Goal: Complete application form

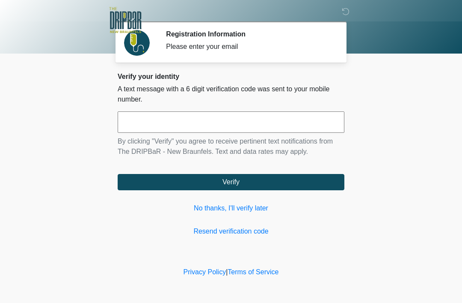
click at [137, 122] on input "text" at bounding box center [231, 121] width 227 height 21
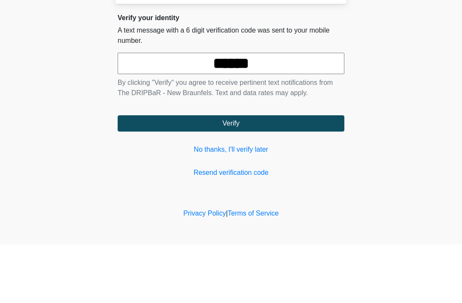
type input "******"
click at [245, 174] on button "Verify" at bounding box center [231, 182] width 227 height 16
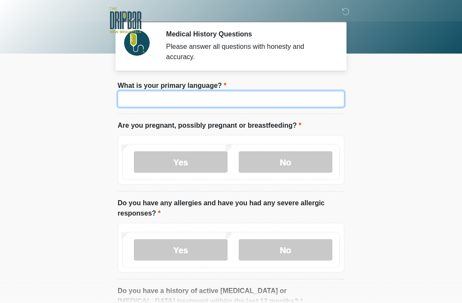
click at [275, 98] on input "What is your primary language?" at bounding box center [231, 99] width 227 height 16
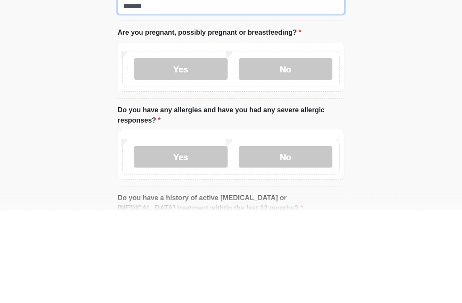
type input "*******"
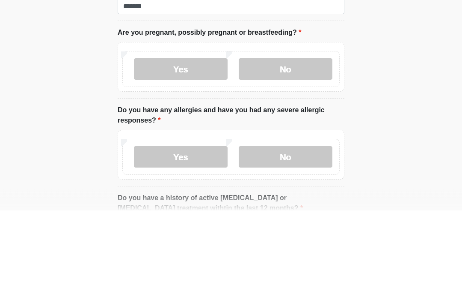
click at [305, 151] on label "No" at bounding box center [286, 161] width 94 height 21
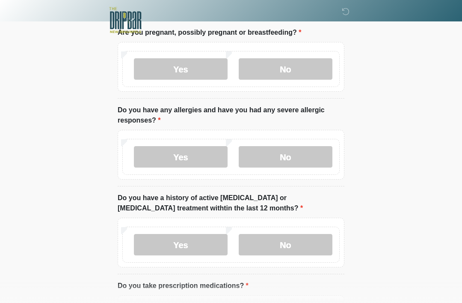
click at [313, 161] on label "No" at bounding box center [286, 156] width 94 height 21
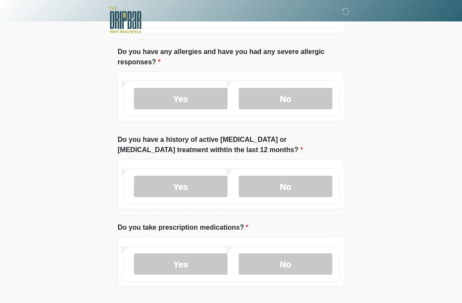
click at [297, 185] on label "No" at bounding box center [286, 186] width 94 height 21
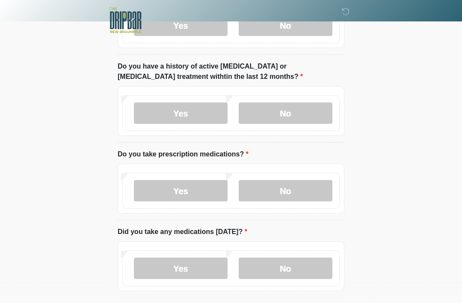
click at [300, 193] on label "No" at bounding box center [286, 190] width 94 height 21
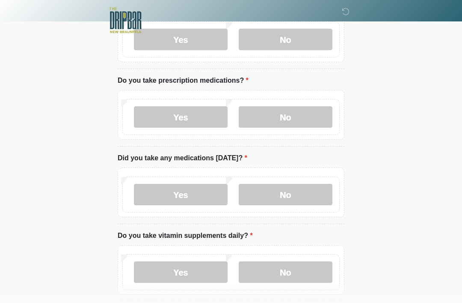
scroll to position [299, 0]
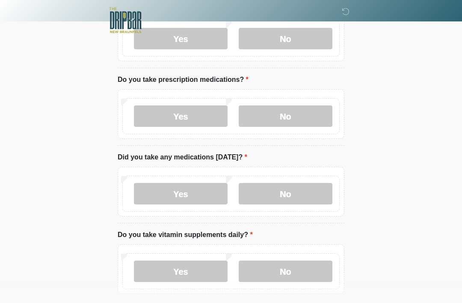
click at [305, 195] on label "No" at bounding box center [286, 193] width 94 height 21
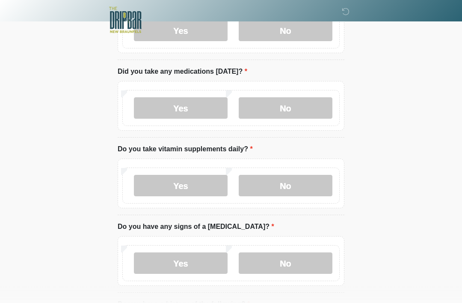
scroll to position [385, 0]
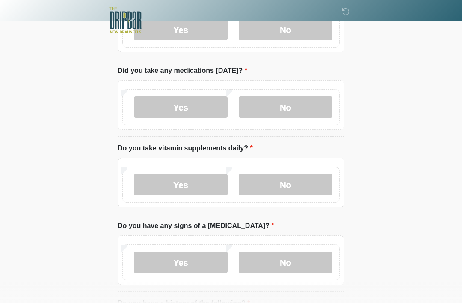
click at [295, 184] on label "No" at bounding box center [286, 184] width 94 height 21
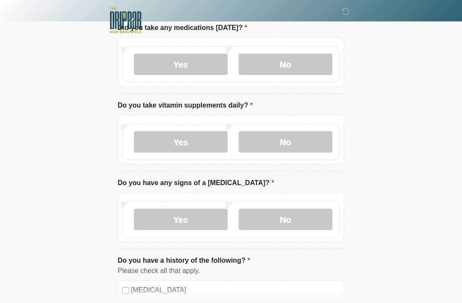
click at [304, 222] on label "No" at bounding box center [286, 219] width 94 height 21
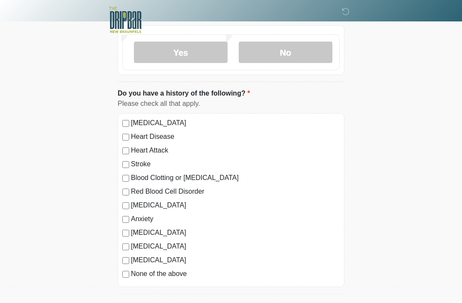
scroll to position [595, 0]
click at [188, 232] on label "Autoimmune Disorder" at bounding box center [235, 232] width 209 height 10
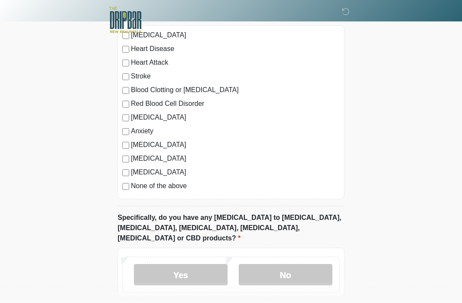
scroll to position [714, 0]
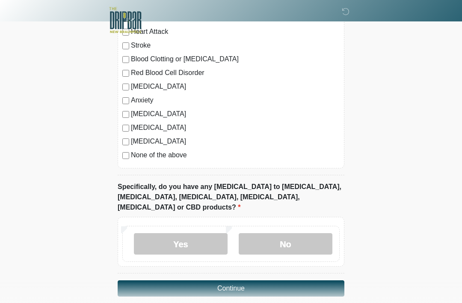
click at [305, 234] on label "No" at bounding box center [286, 243] width 94 height 21
click at [265, 280] on button "Continue" at bounding box center [231, 288] width 227 height 16
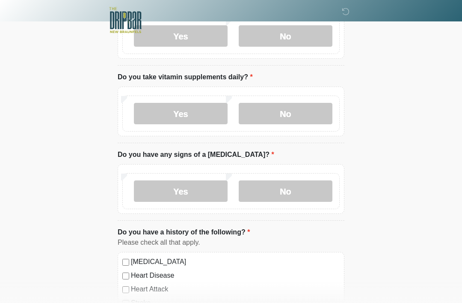
scroll to position [0, 0]
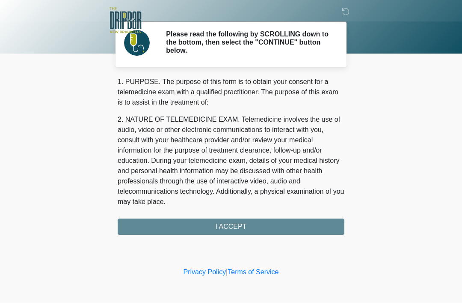
click at [249, 229] on div "1. PURPOSE. The purpose of this form is to obtain your consent for a telemedici…" at bounding box center [231, 156] width 227 height 158
click at [242, 228] on div "1. PURPOSE. The purpose of this form is to obtain your consent for a telemedici…" at bounding box center [231, 156] width 227 height 158
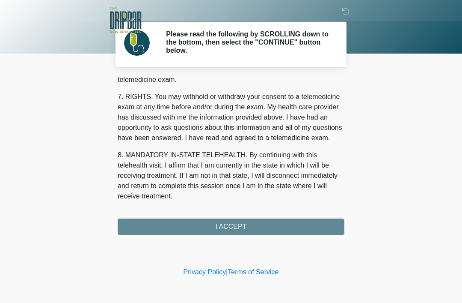
scroll to position [376, 0]
click at [256, 229] on button "I ACCEPT" at bounding box center [231, 226] width 227 height 16
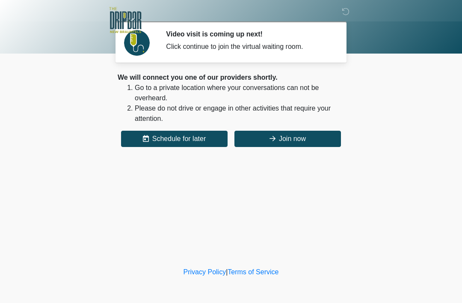
click at [313, 143] on button "Join now" at bounding box center [288, 139] width 107 height 16
